Goal: Transaction & Acquisition: Purchase product/service

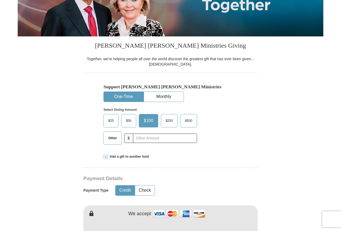
scroll to position [107, 0]
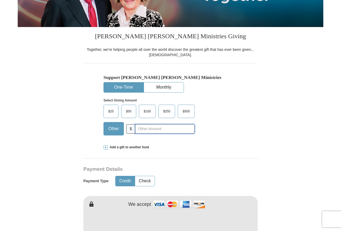
click at [138, 130] on input "text" at bounding box center [164, 128] width 59 height 9
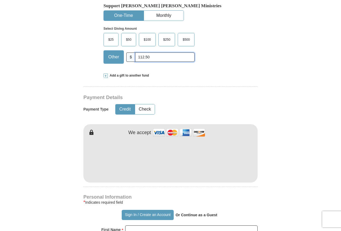
scroll to position [188, 0]
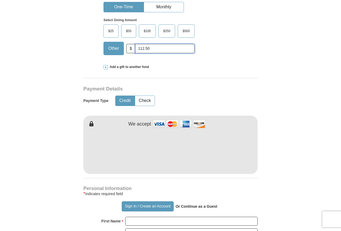
type input "112.50"
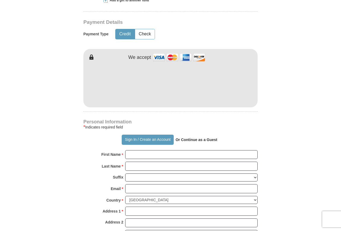
scroll to position [241, 0]
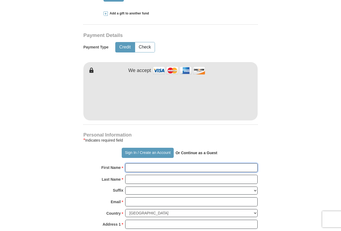
click at [173, 167] on input "First Name *" at bounding box center [191, 167] width 132 height 9
type input "[PERSON_NAME]"
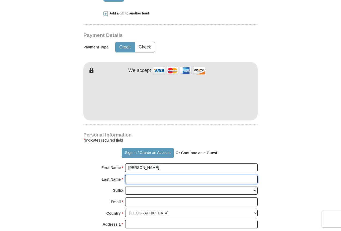
click at [167, 183] on input "Last Name *" at bounding box center [191, 179] width 132 height 9
type input "[PERSON_NAME]"
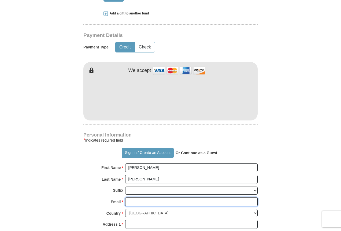
click at [170, 204] on input "Email *" at bounding box center [191, 201] width 132 height 9
type input "[EMAIL_ADDRESS][DOMAIN_NAME]"
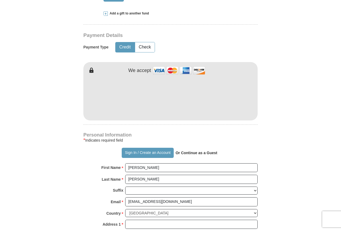
type input "[STREET_ADDRESS]"
type input "Columbus"
select select "OH"
type input "43232"
type input "6142185345"
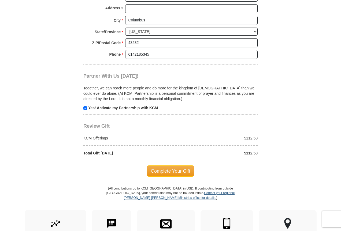
scroll to position [455, 0]
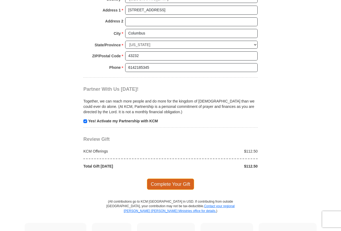
click at [176, 186] on span "Complete Your Gift" at bounding box center [170, 184] width 47 height 11
